Goal: Task Accomplishment & Management: Use online tool/utility

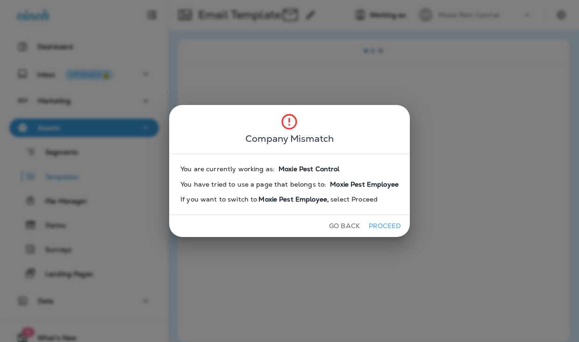
click at [382, 225] on button "Proceed" at bounding box center [384, 226] width 35 height 14
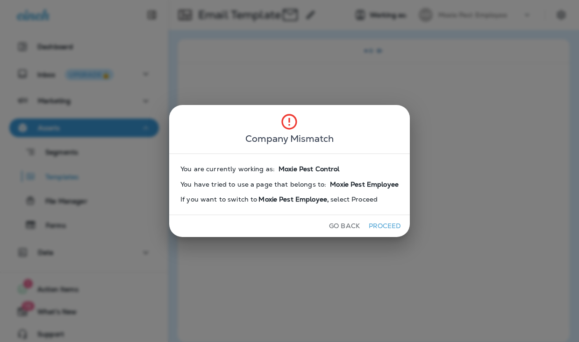
click at [382, 225] on button "Proceed" at bounding box center [384, 226] width 35 height 14
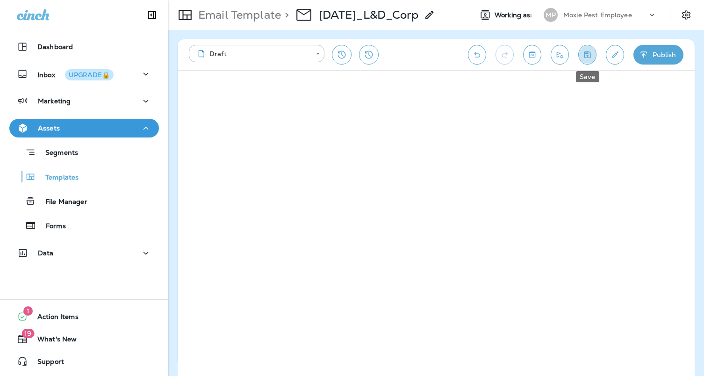
click at [578, 55] on icon "Save" at bounding box center [587, 54] width 10 height 9
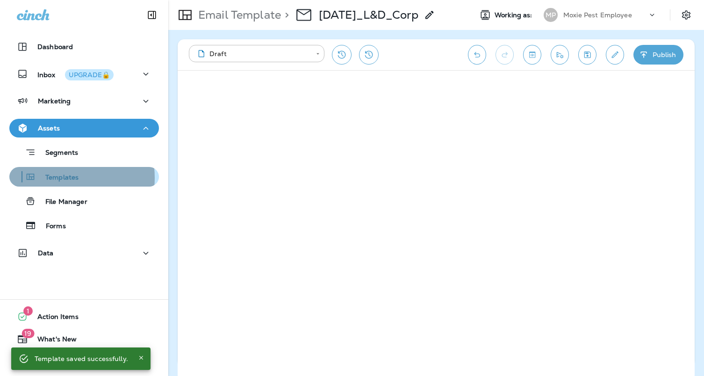
click at [62, 178] on p "Templates" at bounding box center [57, 177] width 43 height 9
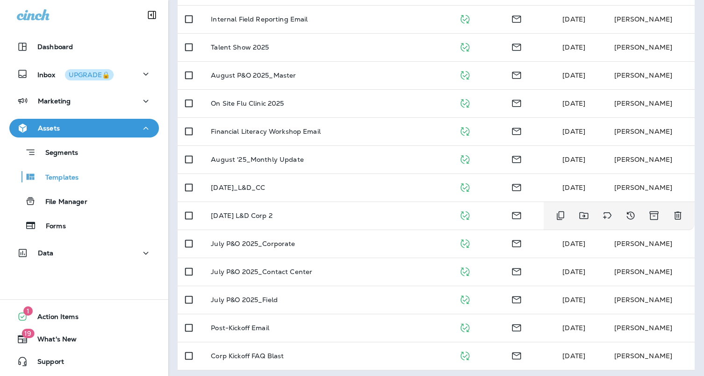
scroll to position [372, 0]
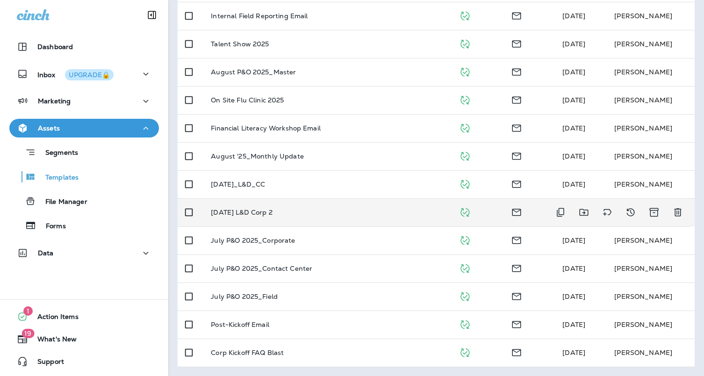
click at [293, 212] on div "[DATE] L&D Corp 2" at bounding box center [327, 211] width 233 height 7
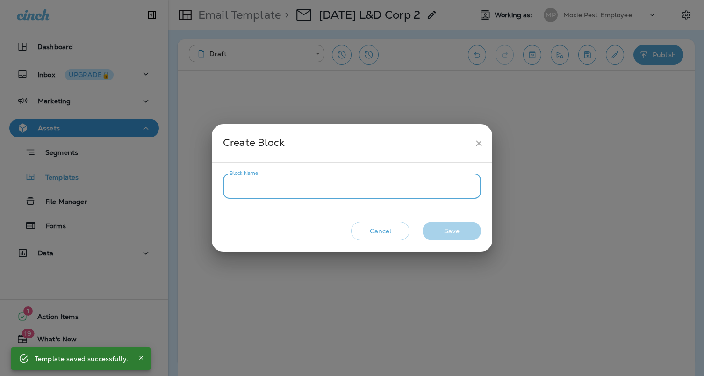
click at [251, 188] on input "Block Name" at bounding box center [352, 186] width 258 height 25
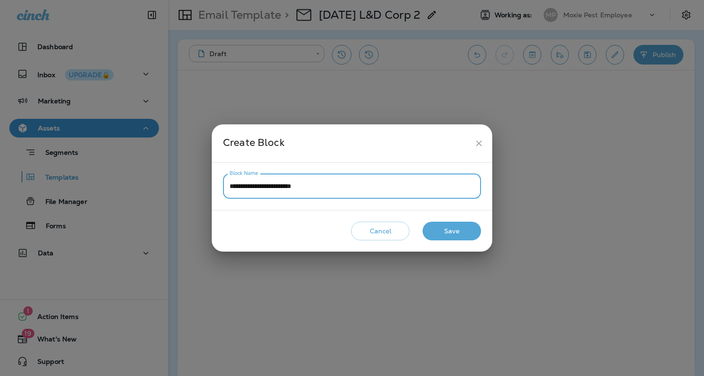
drag, startPoint x: 312, startPoint y: 187, endPoint x: 289, endPoint y: 189, distance: 22.5
click at [289, 189] on input "**********" at bounding box center [352, 186] width 258 height 25
click at [229, 187] on input "**********" at bounding box center [352, 186] width 258 height 25
type input "**********"
click at [455, 228] on button "Save" at bounding box center [451, 230] width 58 height 19
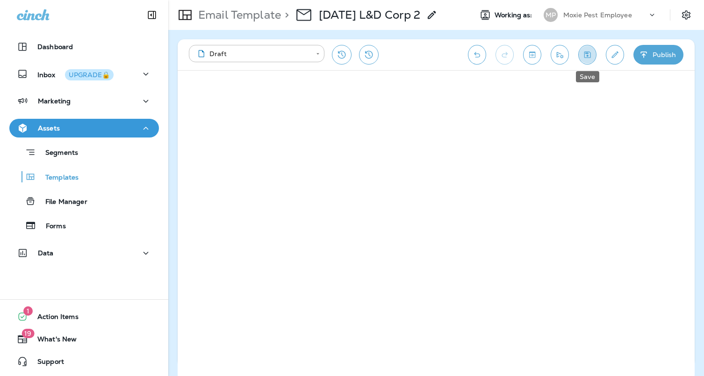
click at [578, 54] on icon "Save" at bounding box center [587, 54] width 7 height 7
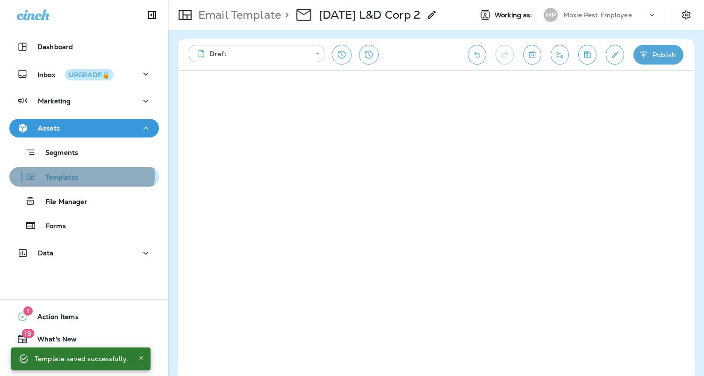
click at [64, 176] on p "Templates" at bounding box center [57, 177] width 43 height 9
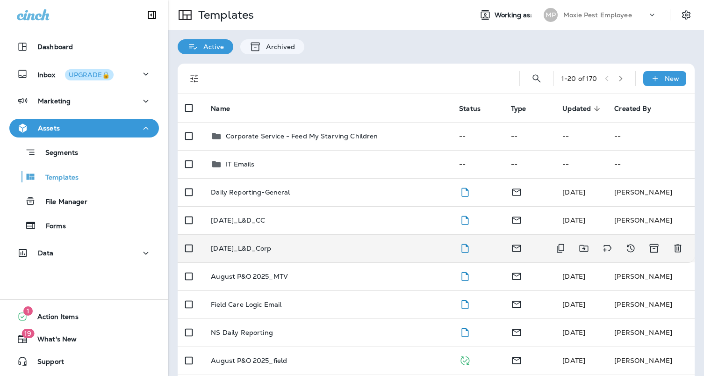
click at [291, 252] on td "[DATE]_L&D_Corp" at bounding box center [327, 248] width 248 height 28
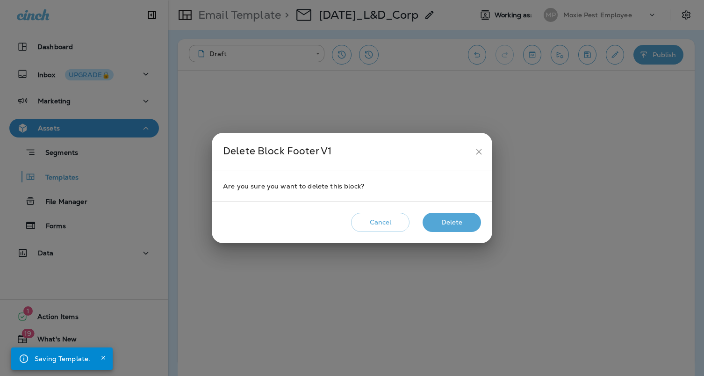
click at [467, 224] on button "Delete" at bounding box center [451, 222] width 58 height 19
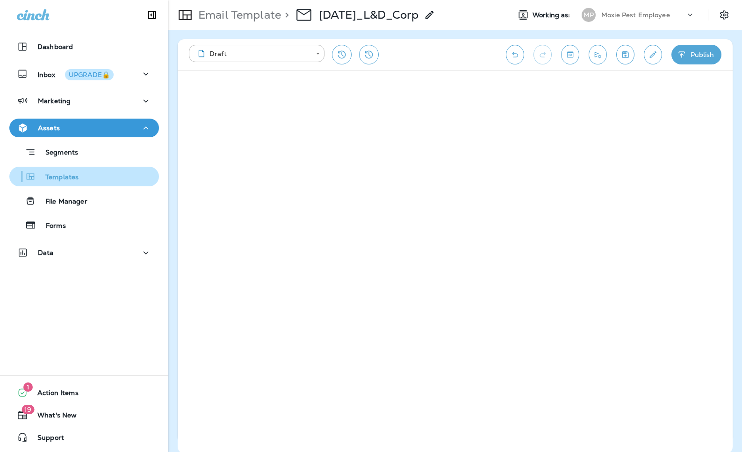
click at [62, 175] on p "Templates" at bounding box center [57, 177] width 43 height 9
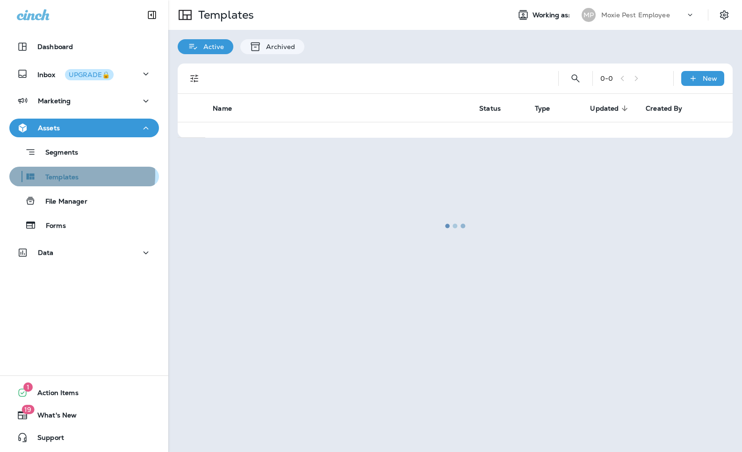
click at [62, 175] on p "Templates" at bounding box center [57, 177] width 43 height 9
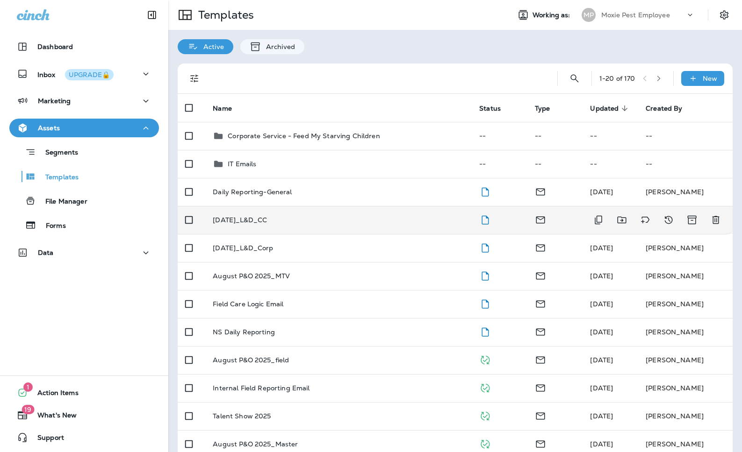
click at [319, 223] on div "[DATE]_L&D_CC" at bounding box center [338, 219] width 251 height 7
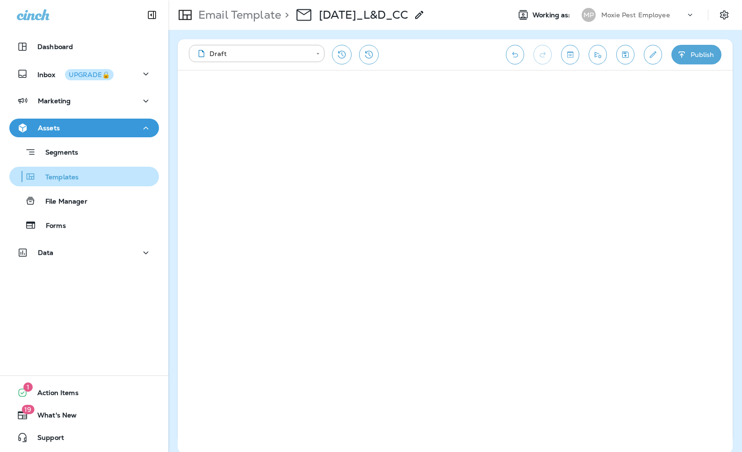
click at [61, 176] on p "Templates" at bounding box center [57, 177] width 43 height 9
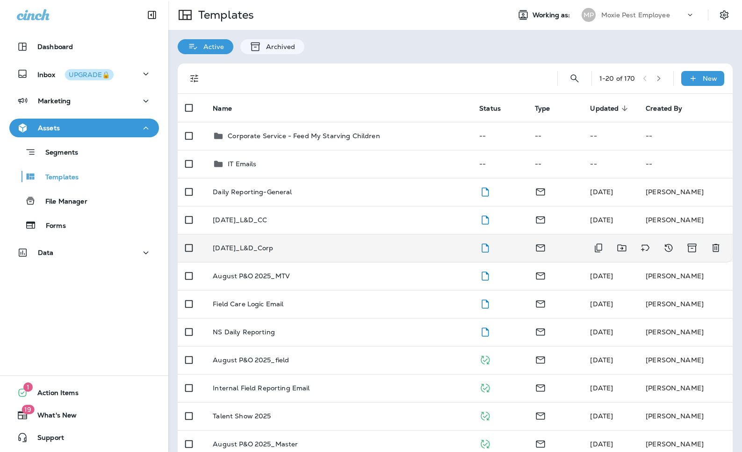
click at [264, 249] on p "[DATE]_L&D_Corp" at bounding box center [243, 247] width 60 height 7
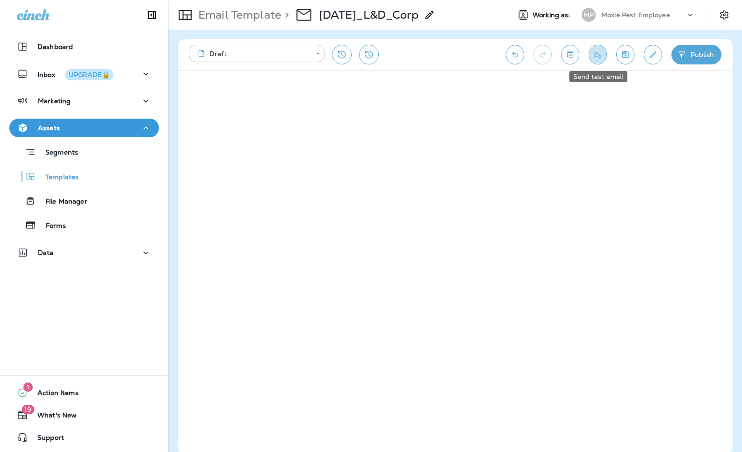
click at [599, 55] on icon "Send test email" at bounding box center [597, 55] width 7 height 6
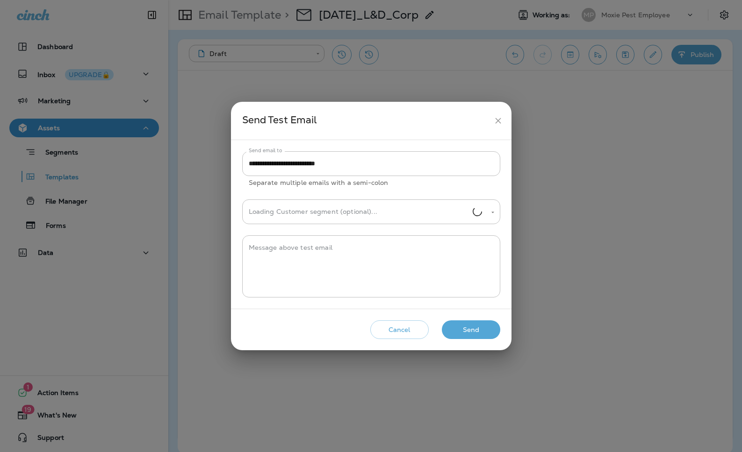
click at [462, 326] on button "Send" at bounding box center [471, 330] width 58 height 19
